Goal: Find specific page/section: Find specific page/section

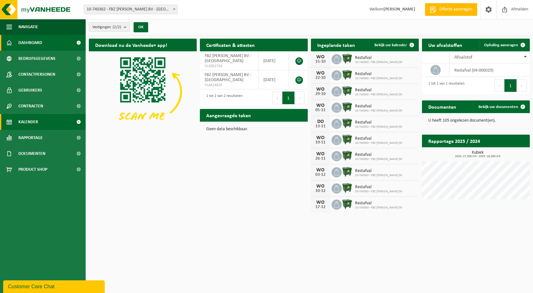
click at [40, 121] on link "Kalender" at bounding box center [43, 122] width 86 height 16
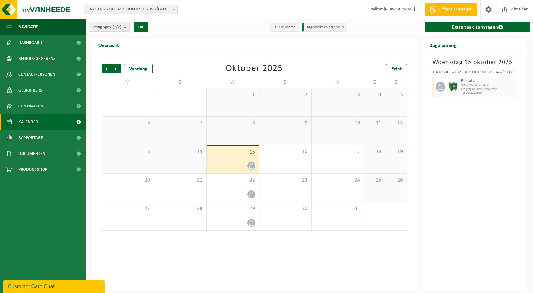
click at [226, 156] on div "15" at bounding box center [232, 160] width 52 height 28
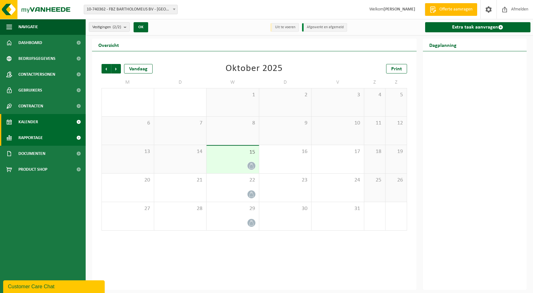
click at [47, 138] on link "Rapportage" at bounding box center [43, 138] width 86 height 16
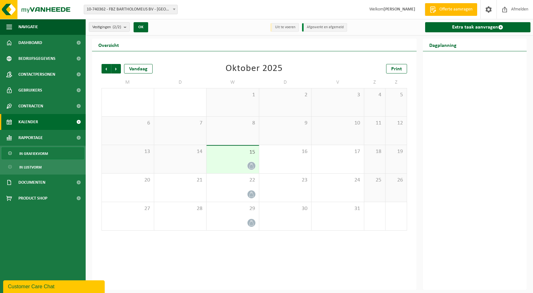
click at [54, 152] on link "In grafiekvorm" at bounding box center [43, 153] width 82 height 12
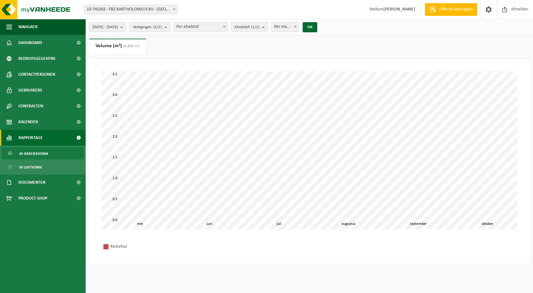
click at [53, 167] on link "In lijstvorm" at bounding box center [43, 167] width 82 height 12
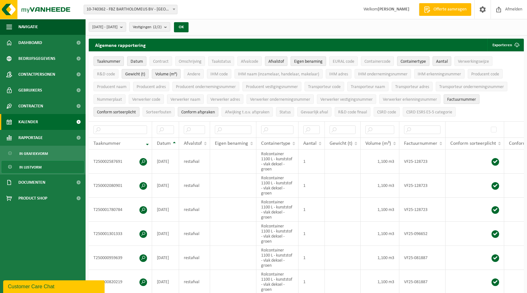
click at [42, 125] on link "Kalender" at bounding box center [43, 122] width 86 height 16
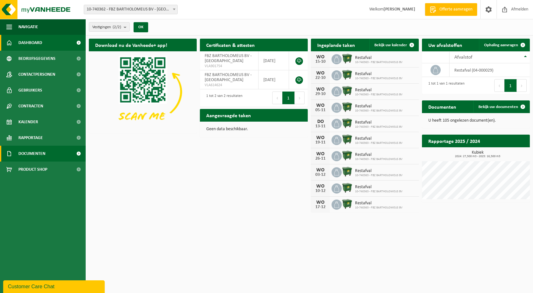
click at [53, 154] on link "Documenten" at bounding box center [43, 154] width 86 height 16
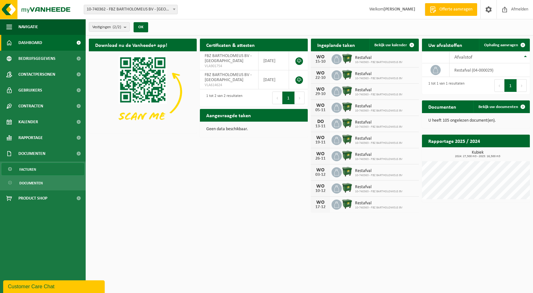
click at [49, 168] on link "Facturen" at bounding box center [43, 169] width 82 height 12
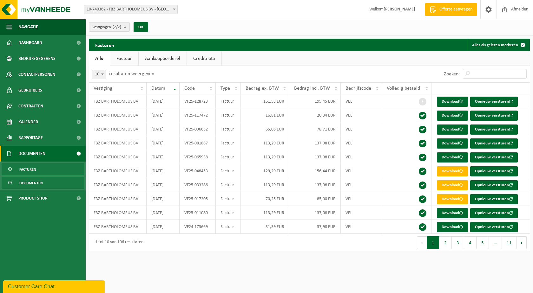
click at [48, 183] on link "Documenten" at bounding box center [43, 183] width 82 height 12
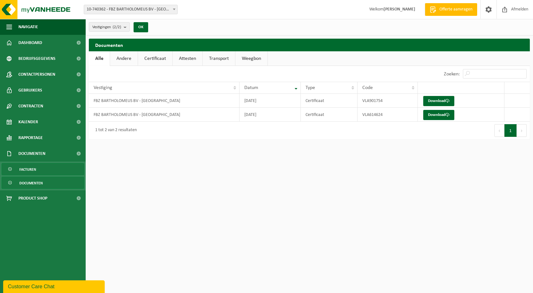
click at [47, 167] on link "Facturen" at bounding box center [43, 169] width 82 height 12
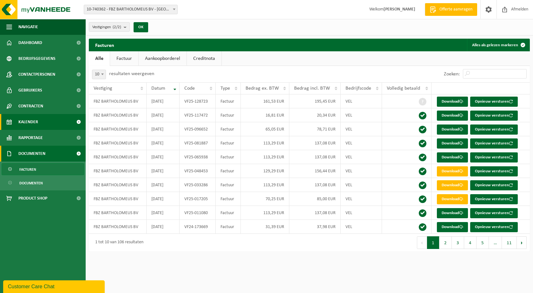
click at [51, 119] on link "Kalender" at bounding box center [43, 122] width 86 height 16
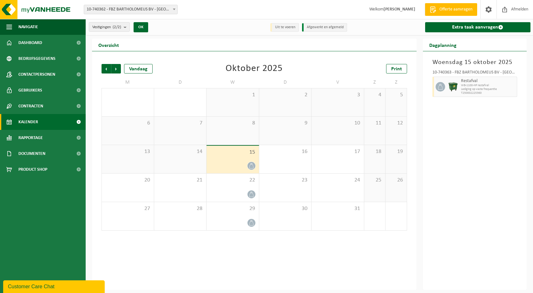
click at [239, 157] on div "15" at bounding box center [232, 160] width 52 height 28
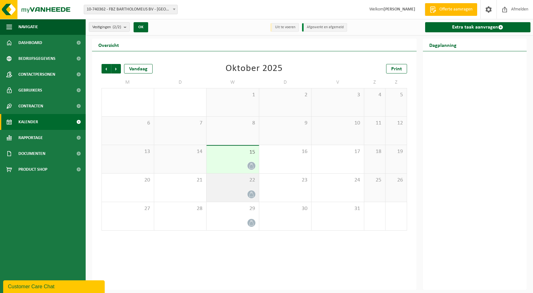
click at [238, 186] on div "22" at bounding box center [232, 188] width 52 height 28
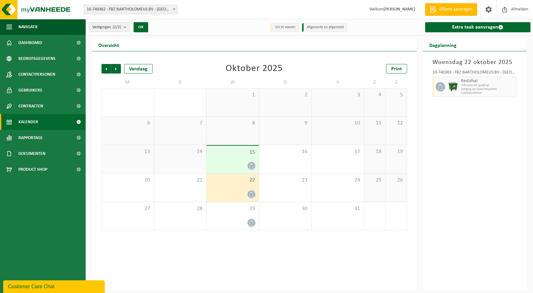
click at [235, 159] on div "15" at bounding box center [232, 160] width 52 height 28
